Goal: Transaction & Acquisition: Purchase product/service

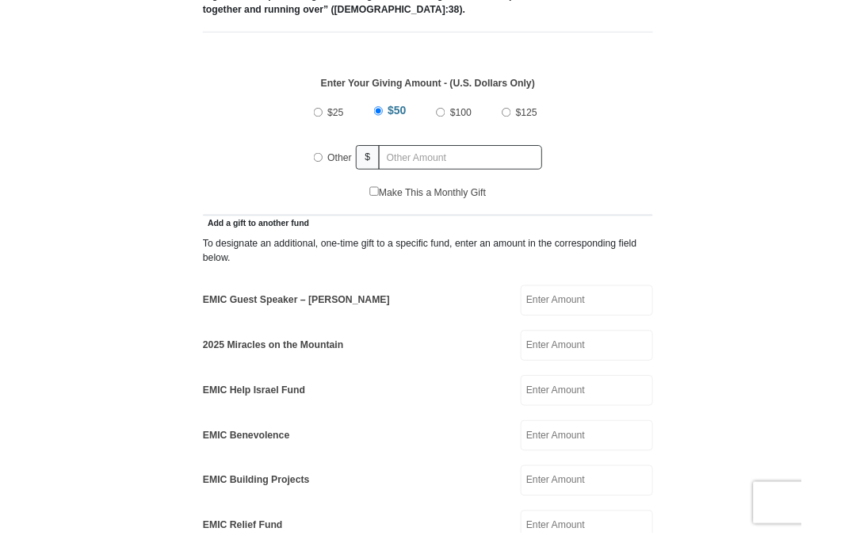
scroll to position [655, 0]
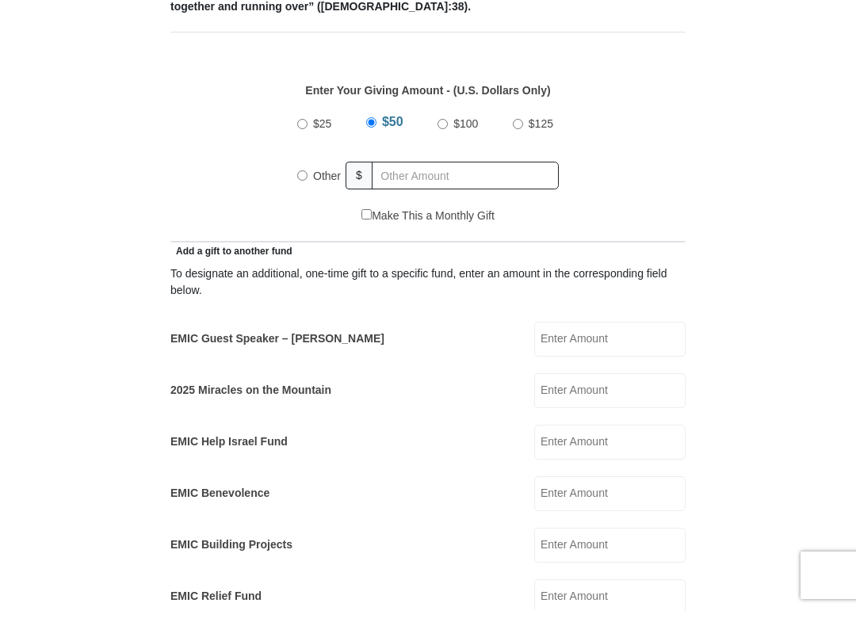
click at [315, 177] on label "Other" at bounding box center [326, 191] width 39 height 35
click at [307, 186] on input "Other" at bounding box center [302, 191] width 10 height 10
radio input "true"
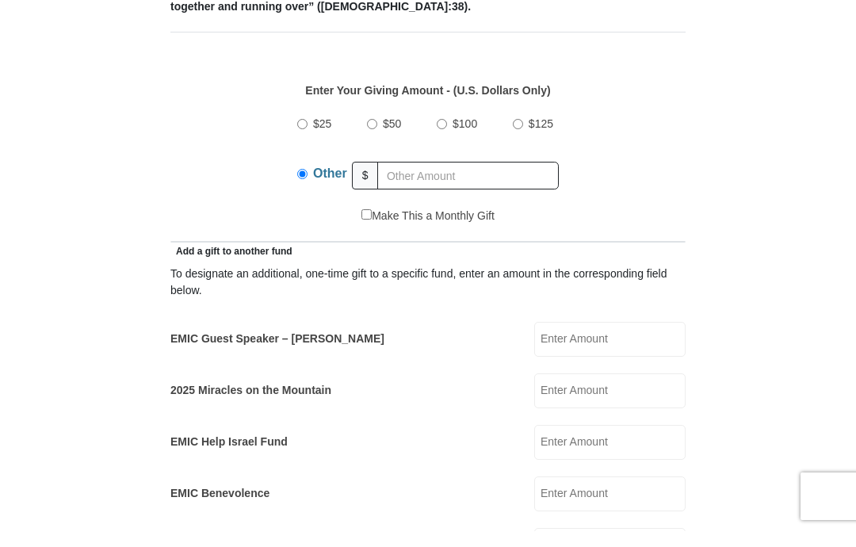
scroll to position [670, 0]
click at [608, 346] on input "EMIC Guest Speaker – Billy Burke" at bounding box center [609, 339] width 151 height 35
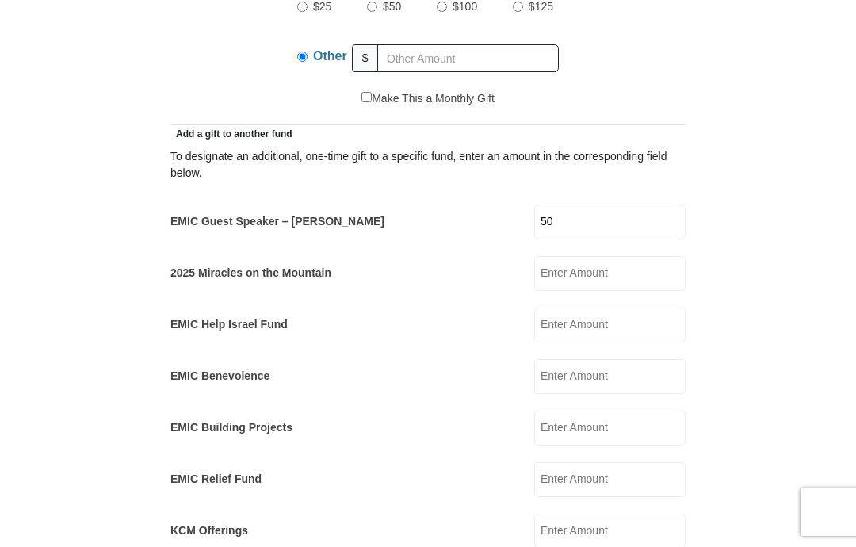
scroll to position [777, 0]
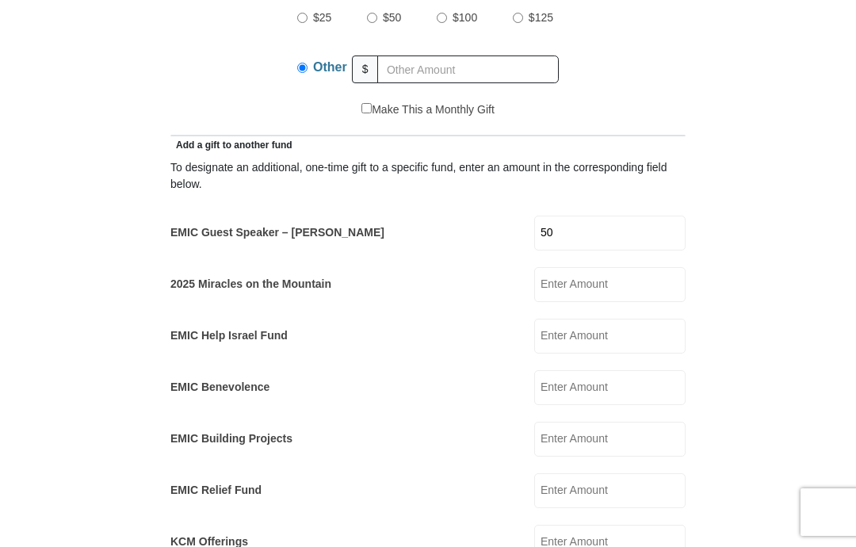
type input "50"
click at [435, 315] on div "To designate an additional, one-time gift to a specific fund, enter an amount i…" at bounding box center [427, 356] width 515 height 407
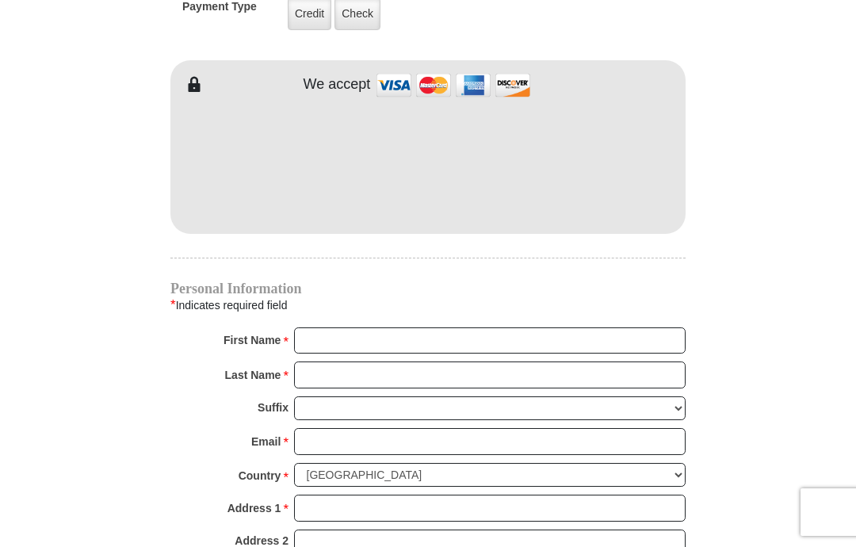
scroll to position [1423, 0]
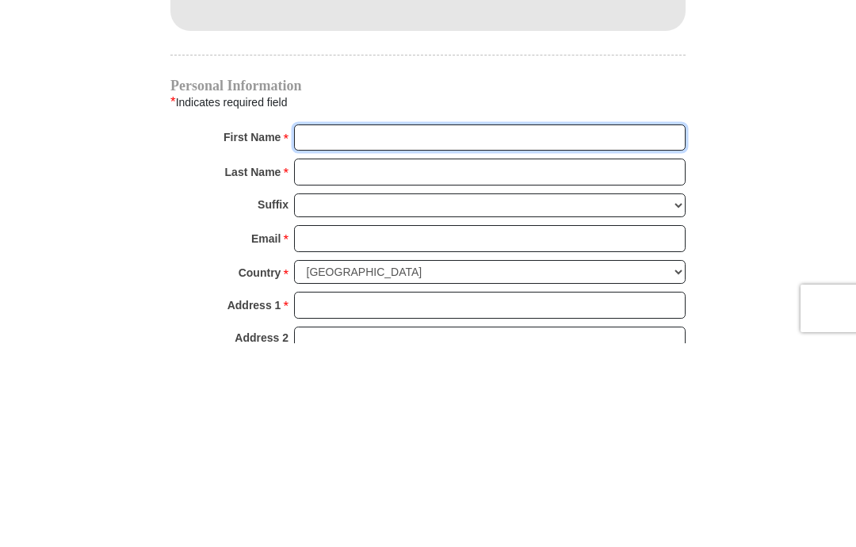
click at [414, 328] on input "First Name *" at bounding box center [490, 341] width 392 height 27
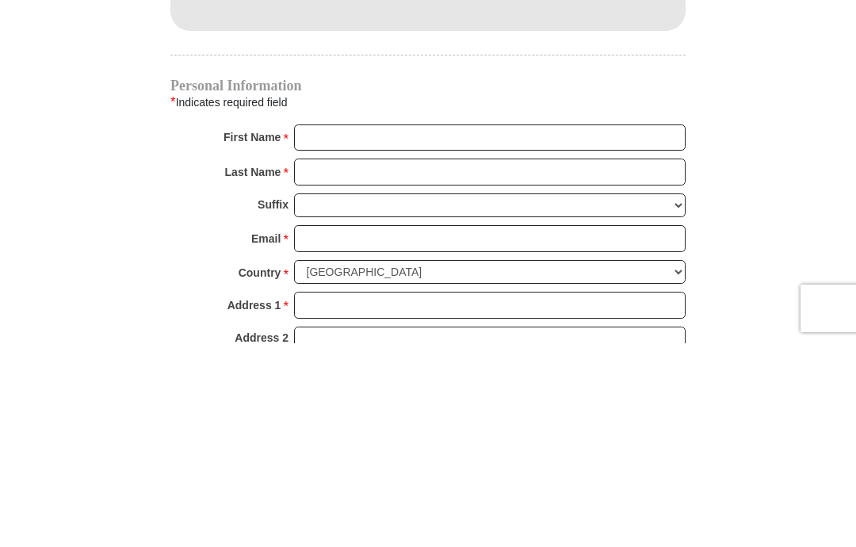
type input "Ann"
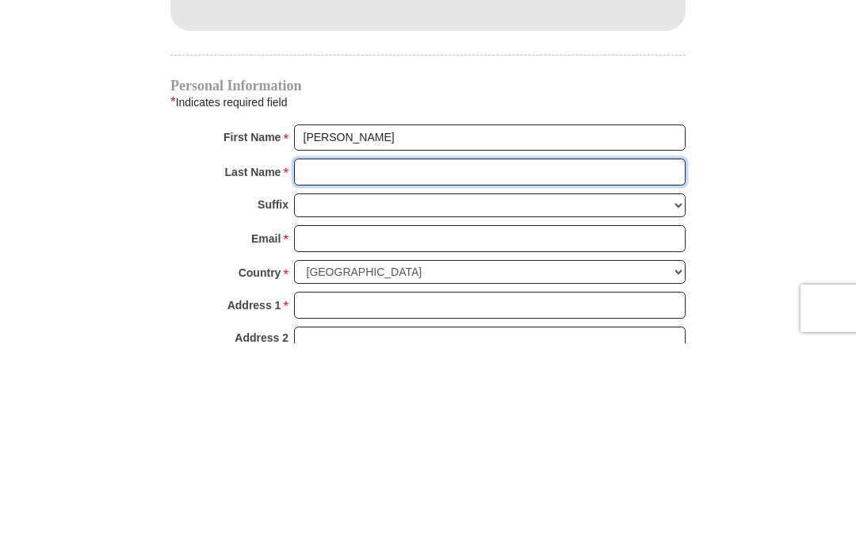
type input "Goodwin"
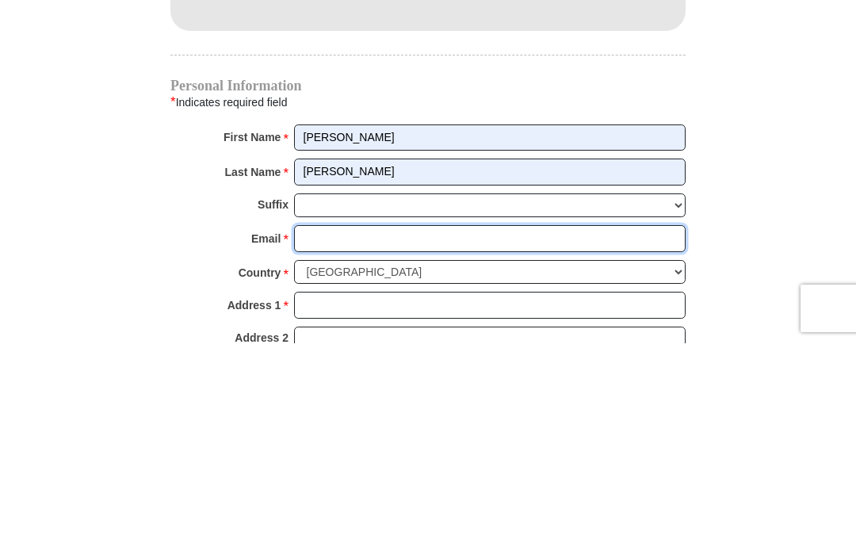
type input "Goodwinann08@gmail.com"
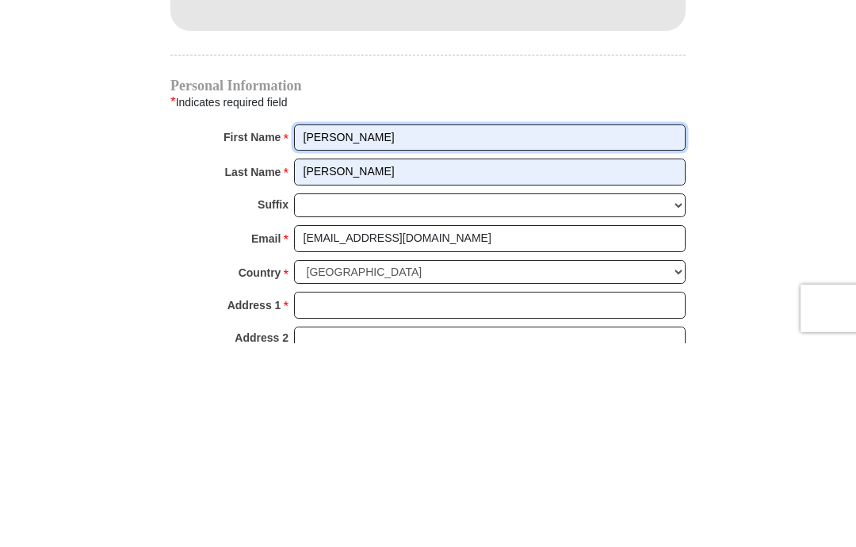
scroll to position [1628, 0]
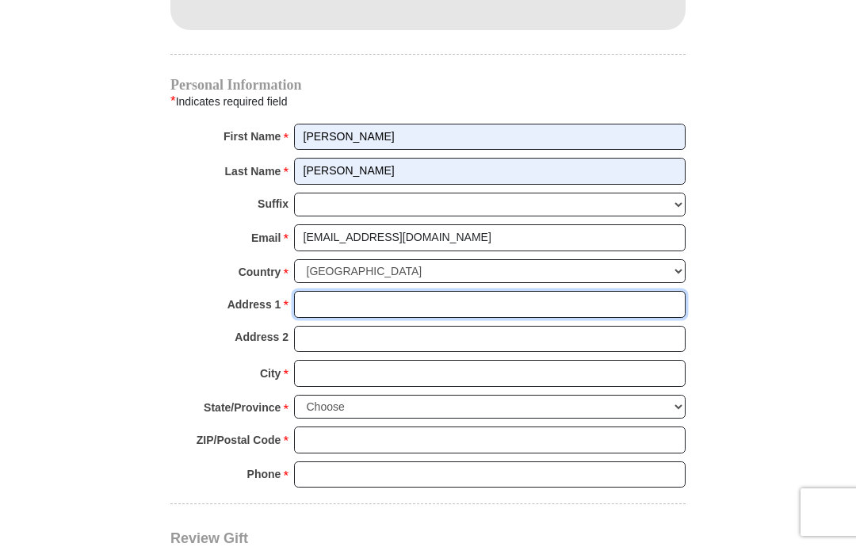
type input "6412 Ja Ct NW"
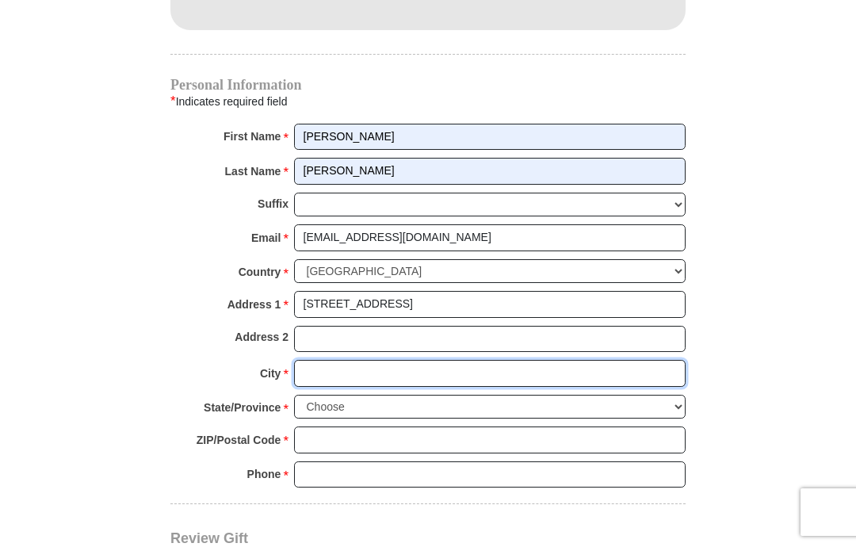
type input "Albuquerque"
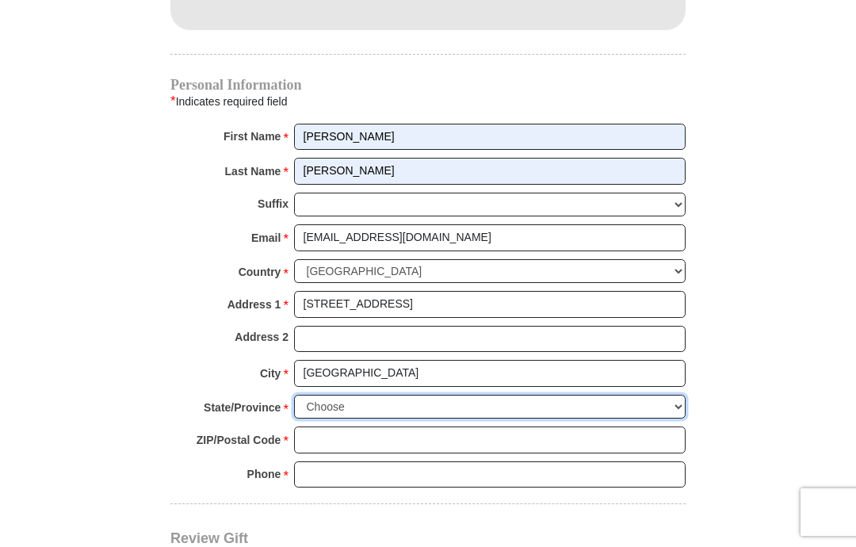
select select "NM"
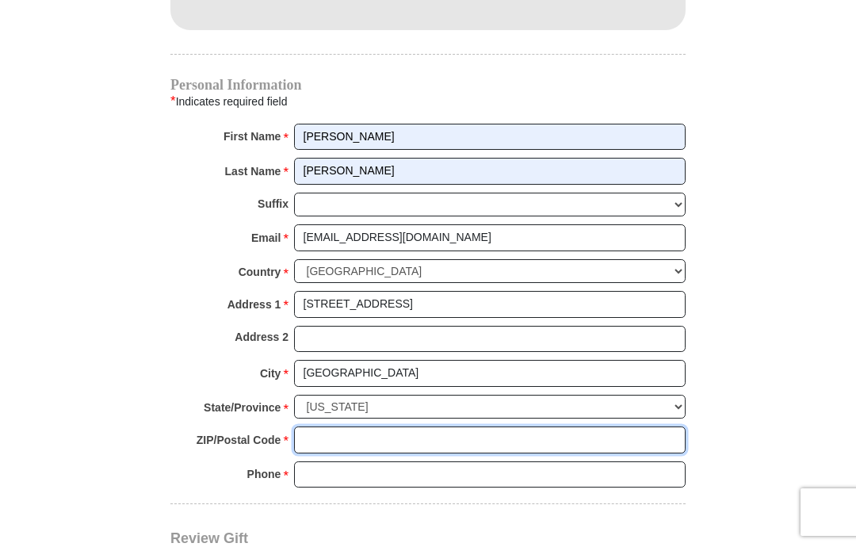
type input "87120"
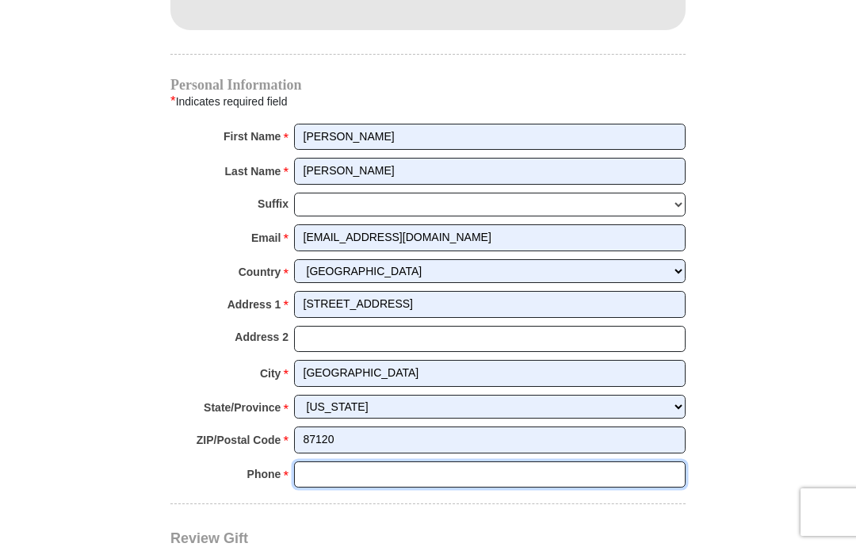
type input "9178374786"
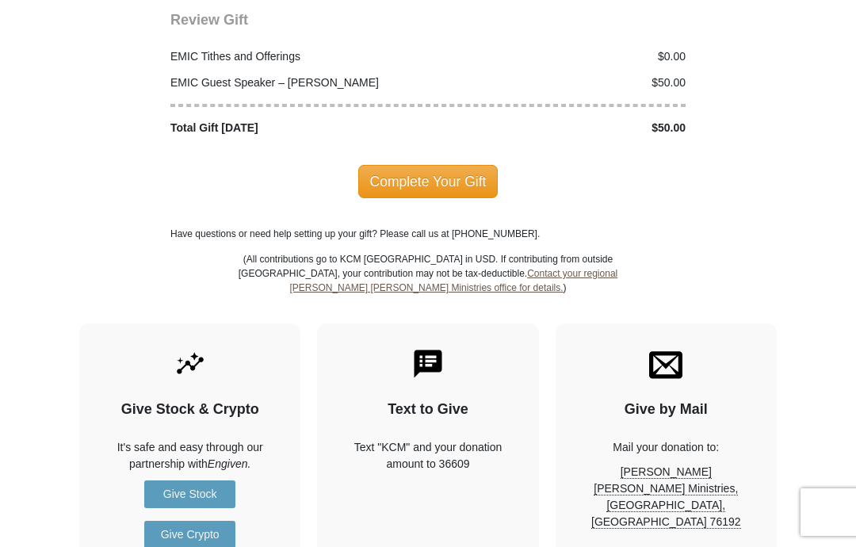
scroll to position [2158, 0]
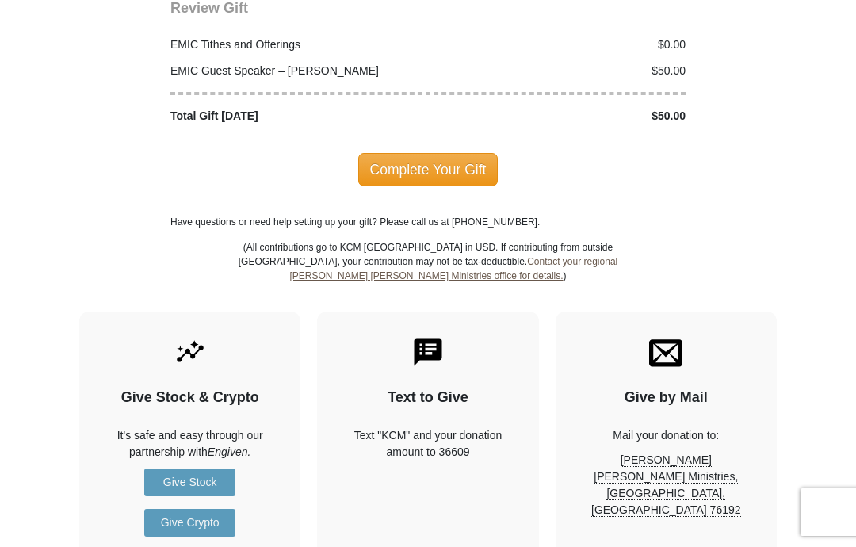
click at [426, 153] on span "Complete Your Gift" at bounding box center [428, 169] width 140 height 33
